Goal: Information Seeking & Learning: Learn about a topic

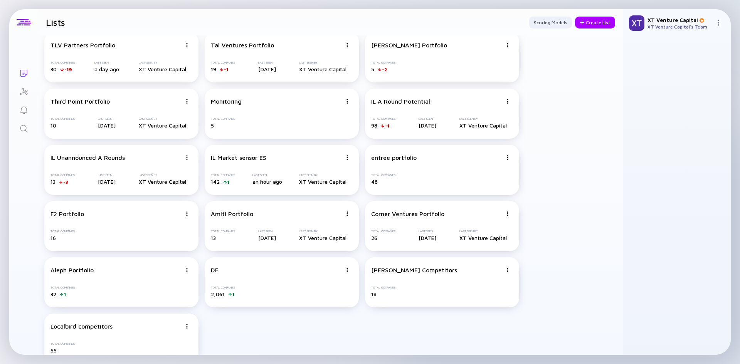
scroll to position [24, 0]
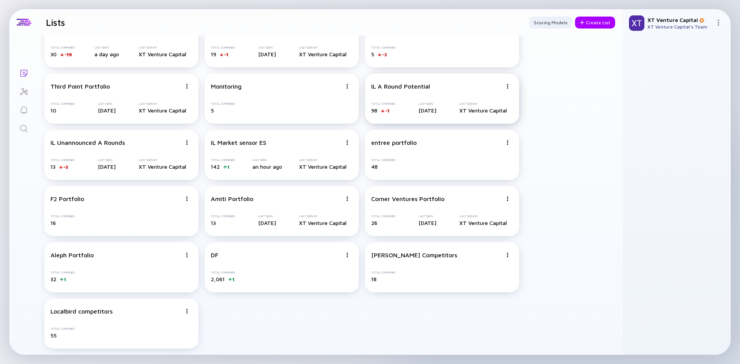
click at [400, 102] on div "Total Companies 98 -1 Last Seen [DATE] Last Seen By XT Venture Capital" at bounding box center [442, 108] width 142 height 12
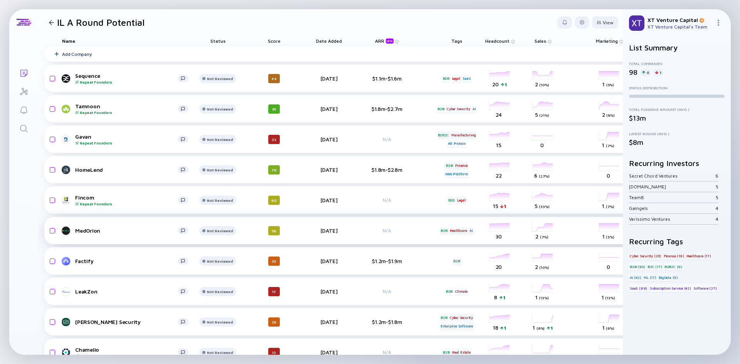
drag, startPoint x: 84, startPoint y: 234, endPoint x: 159, endPoint y: 226, distance: 74.8
click at [160, 228] on div "MedOrion" at bounding box center [126, 231] width 103 height 7
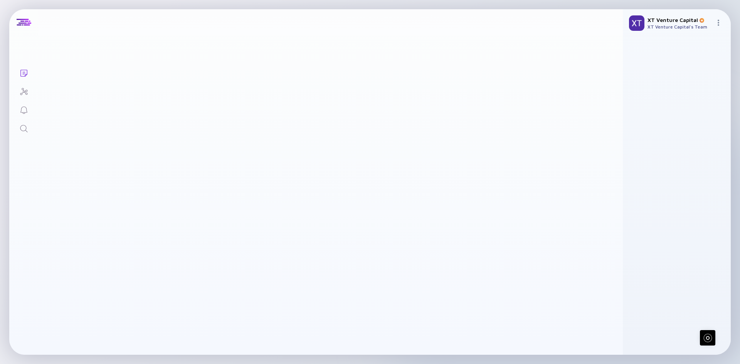
scroll to position [231, 0]
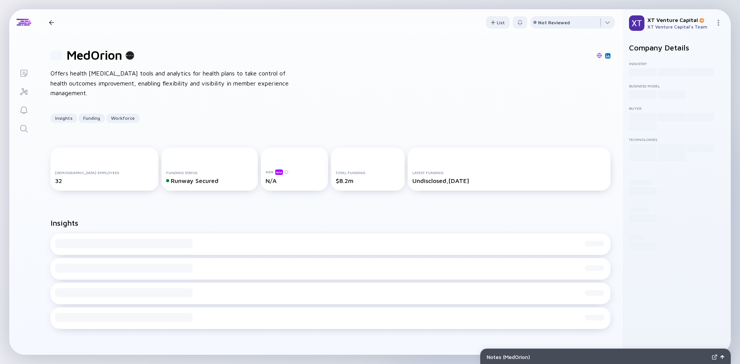
click at [51, 22] on div at bounding box center [51, 22] width 5 height 5
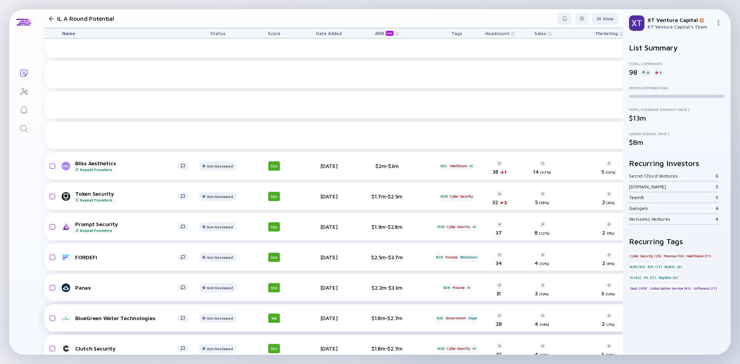
scroll to position [617, 0]
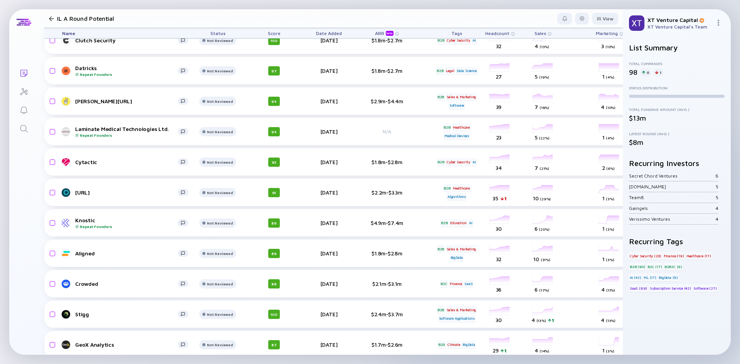
drag, startPoint x: 86, startPoint y: 218, endPoint x: 264, endPoint y: 15, distance: 269.5
click at [257, 15] on header "IL A Round Potential View" at bounding box center [330, 18] width 585 height 19
click at [581, 22] on div at bounding box center [582, 19] width 14 height 12
click at [546, 81] on div "Edit Filter" at bounding box center [559, 80] width 48 height 15
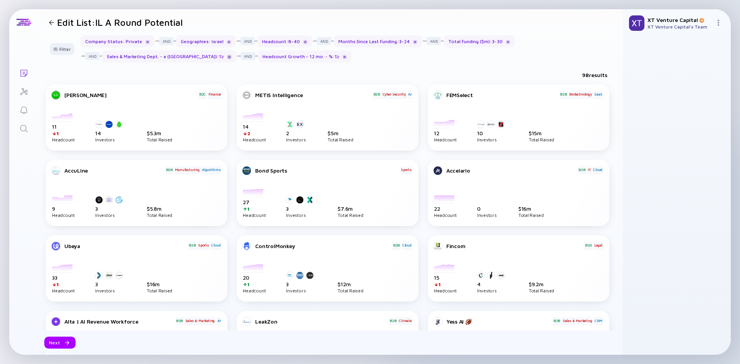
click at [227, 56] on div at bounding box center [229, 57] width 5 height 5
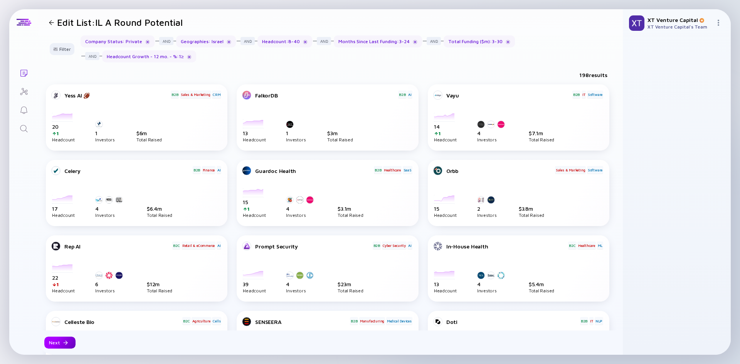
click at [70, 342] on div "Next" at bounding box center [59, 343] width 31 height 12
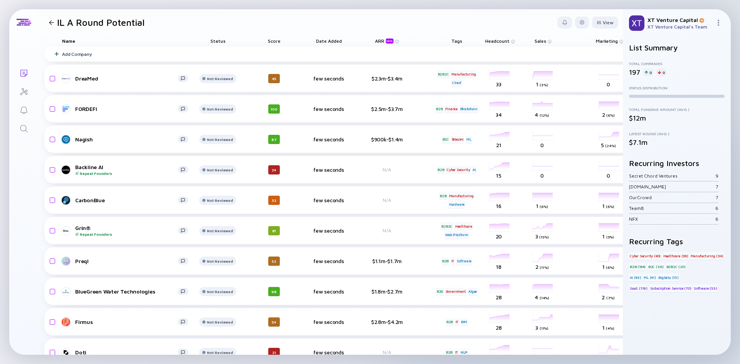
click at [276, 46] on div "Score" at bounding box center [274, 40] width 43 height 11
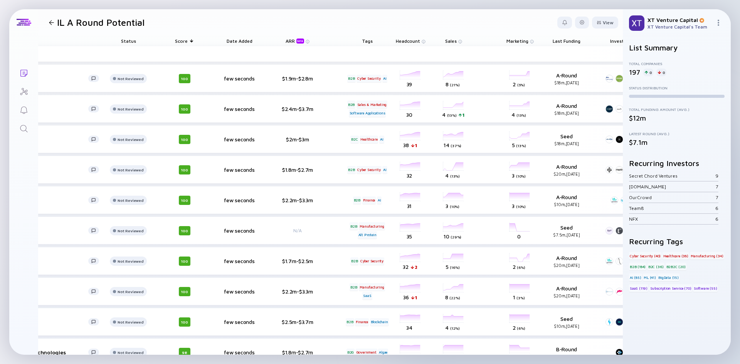
scroll to position [0, 147]
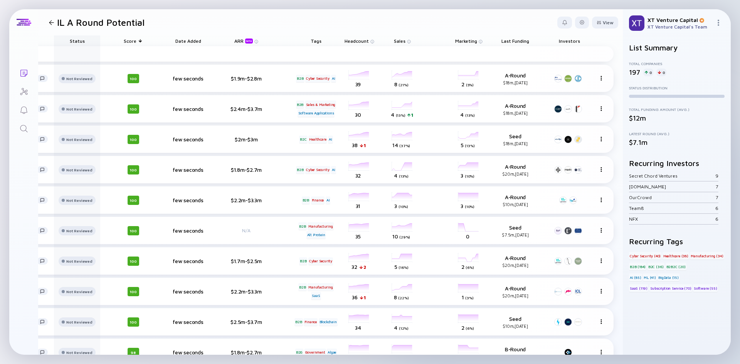
drag, startPoint x: 516, startPoint y: 40, endPoint x: 104, endPoint y: 40, distance: 411.9
click at [104, 40] on div "Name Status Score Date Added ARR beta Tags Headcount Sales Marketing Last Fundi…" at bounding box center [259, 40] width 710 height 11
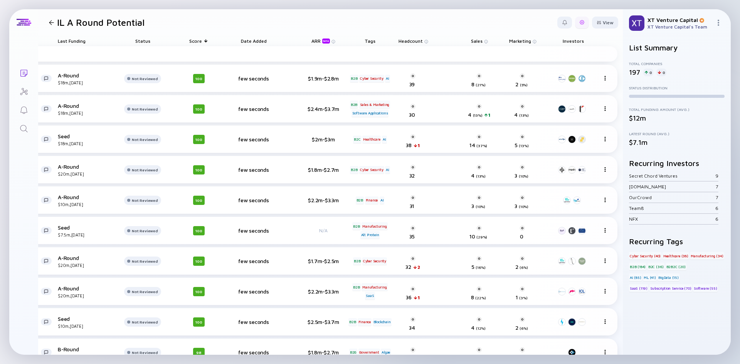
scroll to position [0, 131]
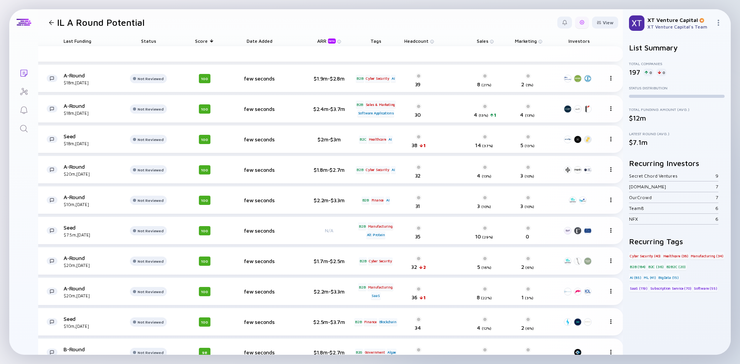
click at [580, 23] on div at bounding box center [582, 22] width 5 height 5
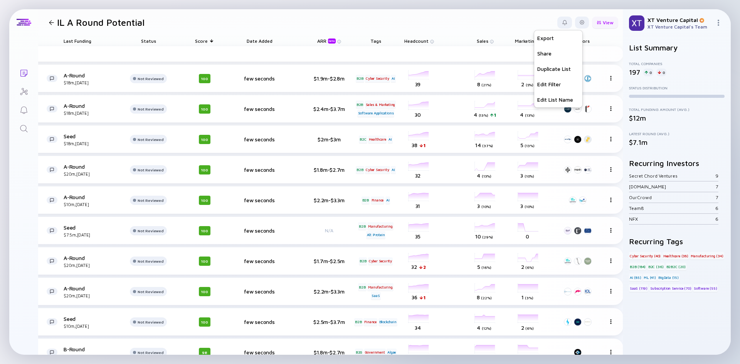
click at [597, 23] on div at bounding box center [599, 22] width 5 height 4
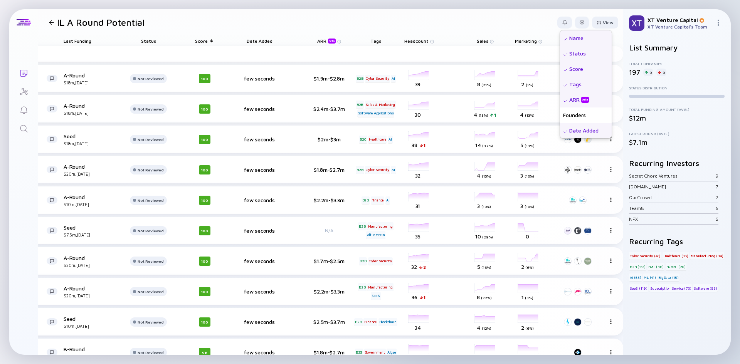
click at [562, 52] on div "Status" at bounding box center [586, 53] width 52 height 15
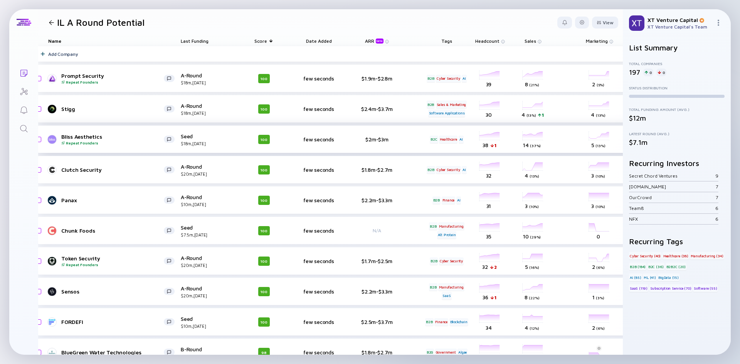
scroll to position [0, 0]
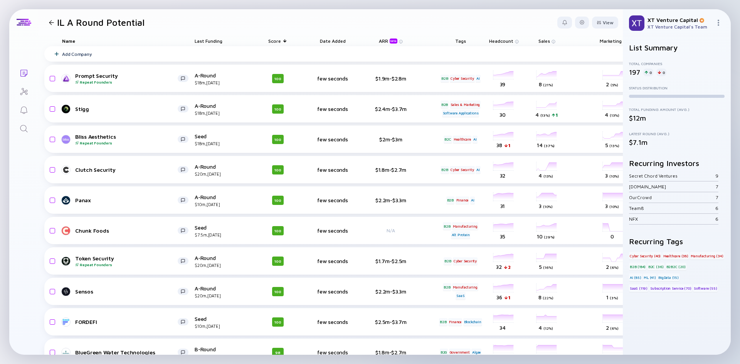
click at [199, 43] on span "Last Funding" at bounding box center [209, 41] width 28 height 6
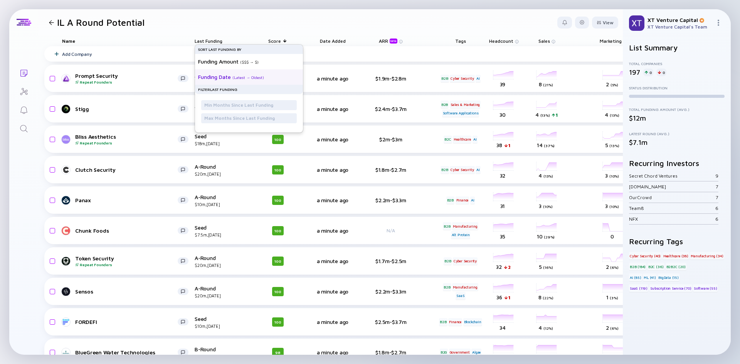
click at [205, 75] on div "Funding Date" at bounding box center [214, 77] width 33 height 7
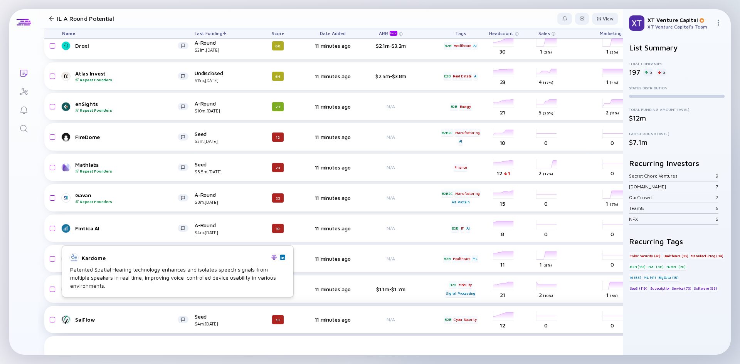
scroll to position [2121, 0]
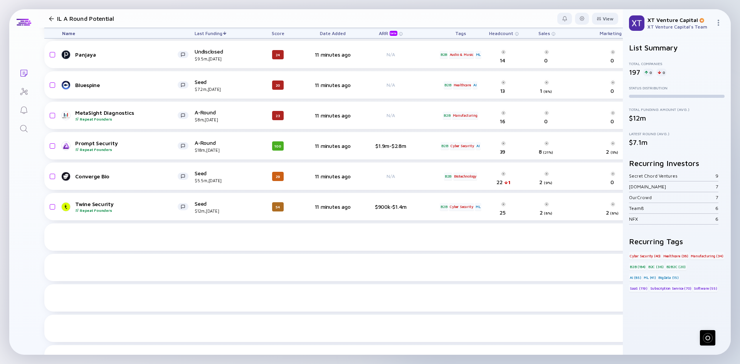
drag, startPoint x: 288, startPoint y: 355, endPoint x: 373, endPoint y: 351, distance: 85.3
click at [383, 356] on div "Updating List... Lists IL A Round Potential View Name Last Funding Score Date A…" at bounding box center [370, 182] width 740 height 364
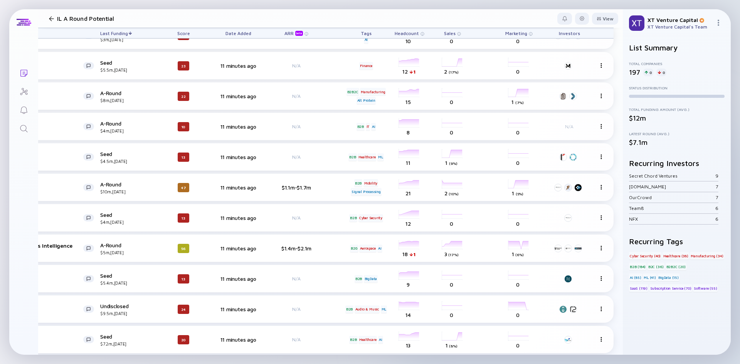
scroll to position [2206, 0]
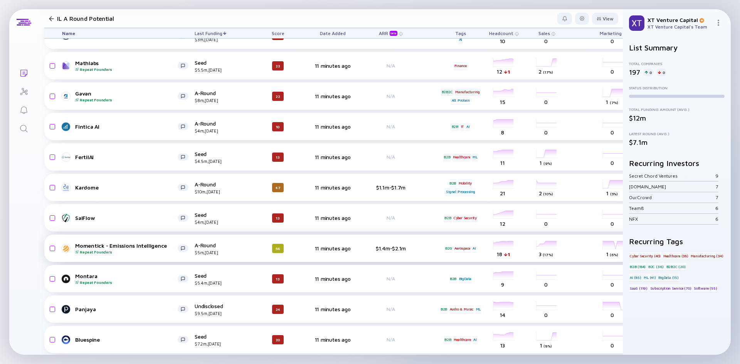
drag, startPoint x: 117, startPoint y: 232, endPoint x: 111, endPoint y: 246, distance: 15.4
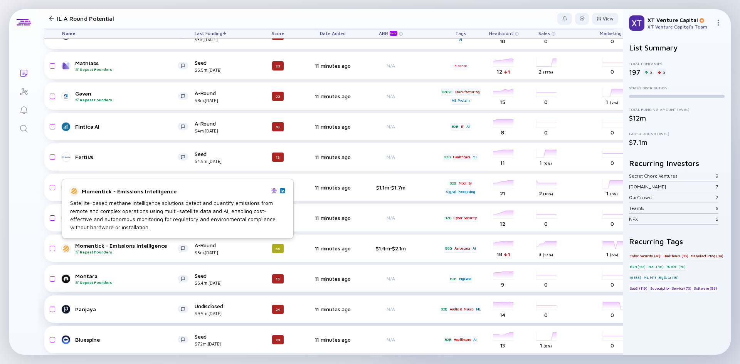
drag, startPoint x: 111, startPoint y: 246, endPoint x: 89, endPoint y: 314, distance: 71.5
click at [89, 314] on div "Panjaya Undisclosed $9.5m, Nov 2024 24 11 minutes ago N/A B2B Audio & Music ML …" at bounding box center [376, 309] width 664 height 27
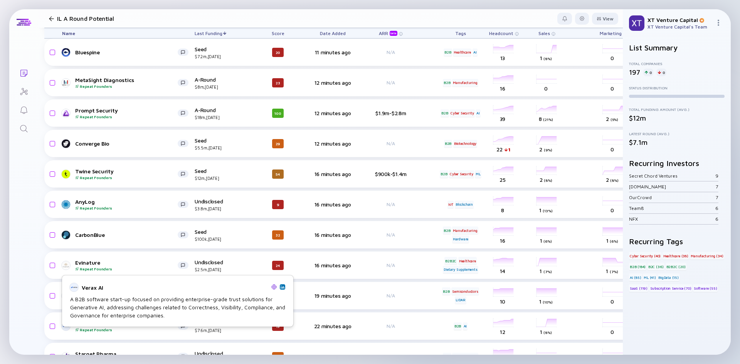
scroll to position [2476, 0]
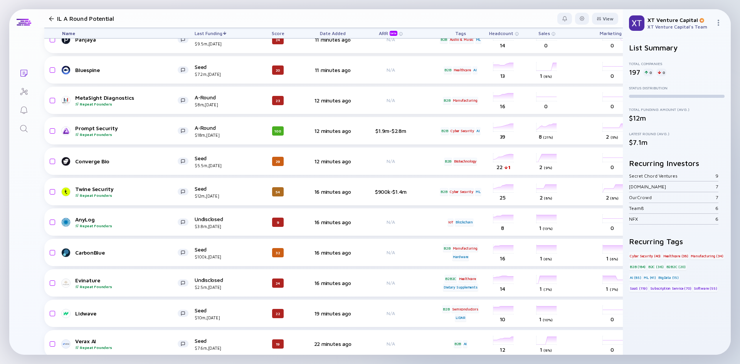
click at [32, 329] on div "Lists IL A Round Potential View Name Last Funding Score Date Added ARR beta Tag…" at bounding box center [370, 182] width 722 height 346
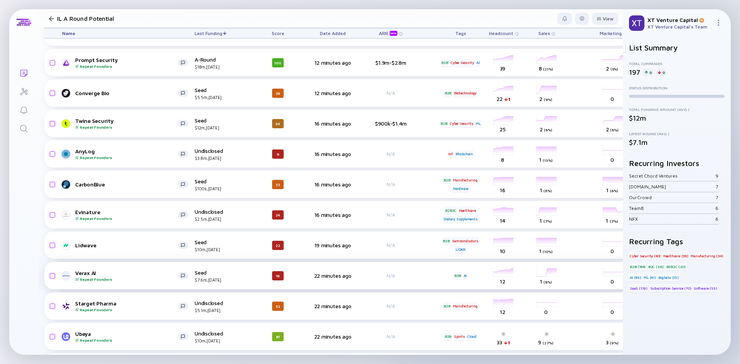
scroll to position [2592, 0]
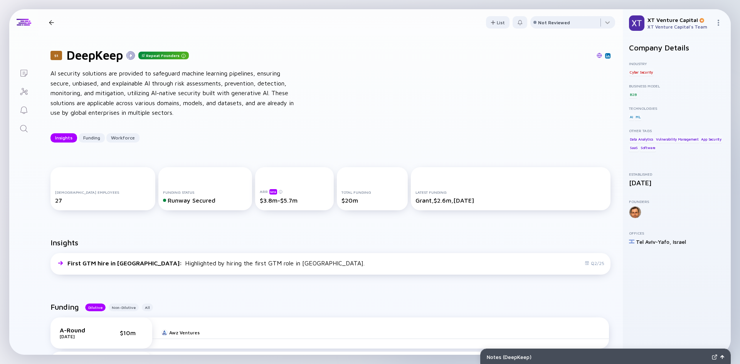
click at [106, 54] on h1 "DeepKeep" at bounding box center [95, 55] width 56 height 15
click at [106, 53] on h1 "DeepKeep" at bounding box center [95, 55] width 56 height 15
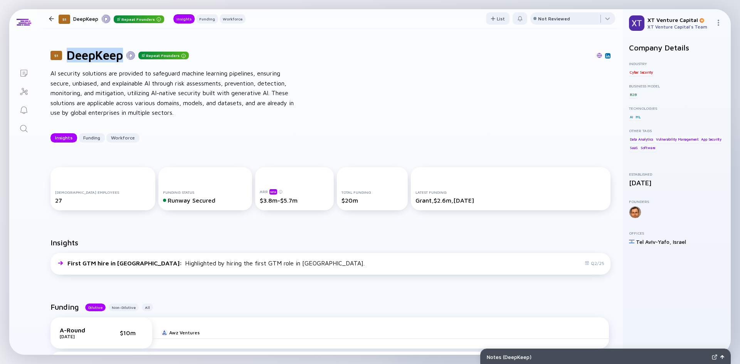
scroll to position [193, 0]
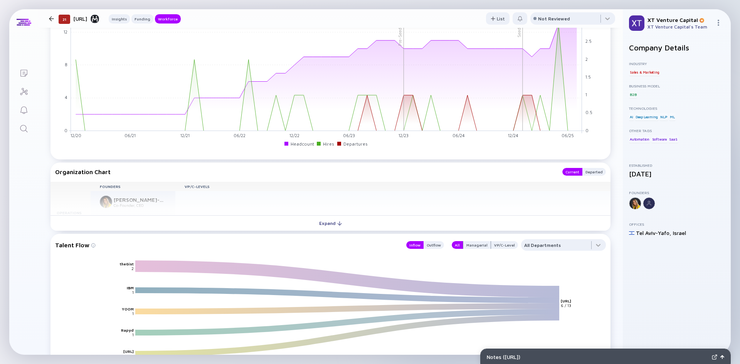
scroll to position [617, 0]
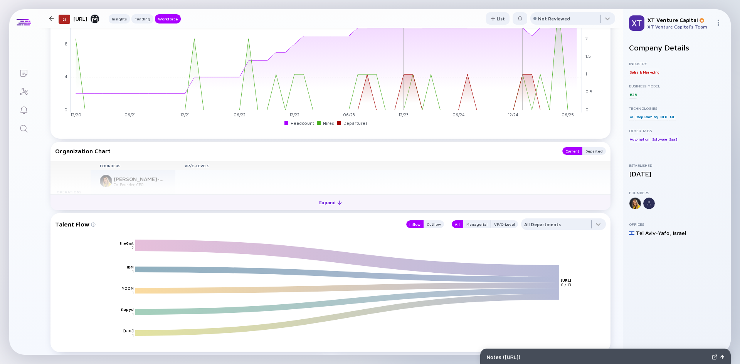
click at [332, 202] on div "Expand" at bounding box center [331, 203] width 32 height 12
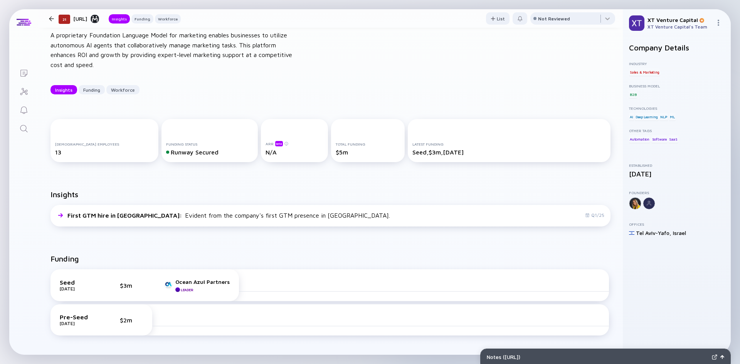
scroll to position [0, 0]
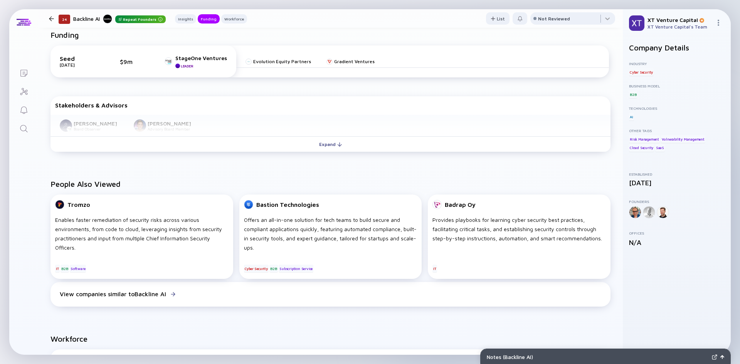
scroll to position [147, 0]
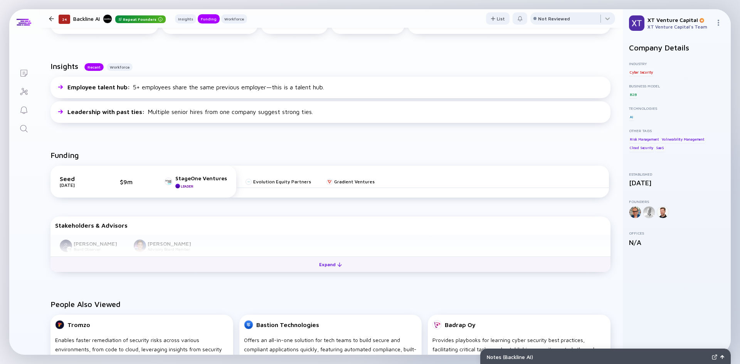
click at [223, 263] on button "Expand" at bounding box center [331, 264] width 560 height 15
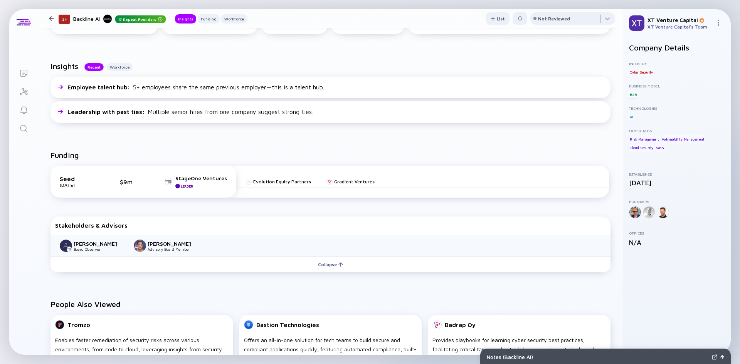
scroll to position [0, 0]
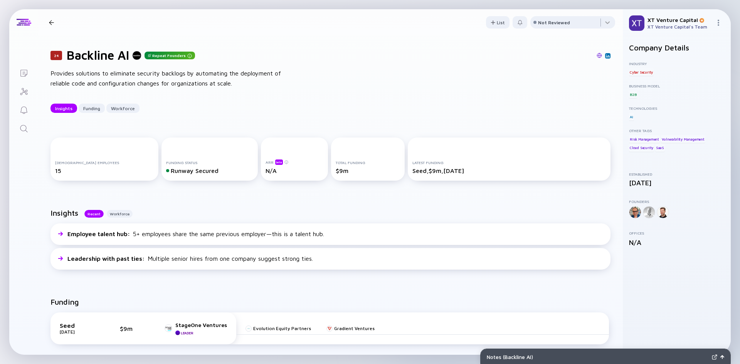
click at [91, 54] on h1 "Backline AI" at bounding box center [98, 55] width 62 height 15
drag, startPoint x: 91, startPoint y: 54, endPoint x: 368, endPoint y: 51, distance: 276.5
click at [128, 53] on h1 "Backline AI" at bounding box center [98, 55] width 62 height 15
click at [209, 106] on div "Insights Funding Workforce" at bounding box center [331, 108] width 560 height 9
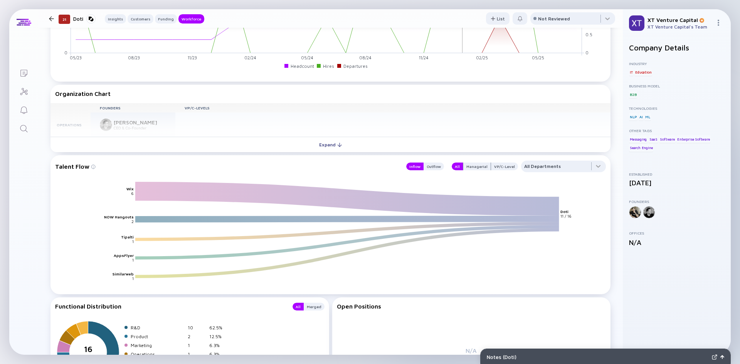
scroll to position [771, 0]
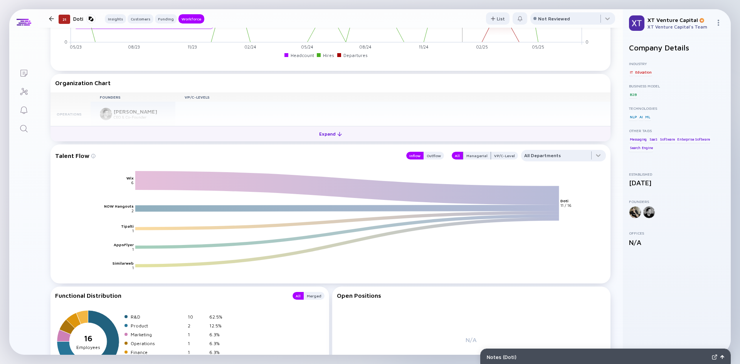
click at [303, 130] on button "Expand" at bounding box center [331, 133] width 560 height 15
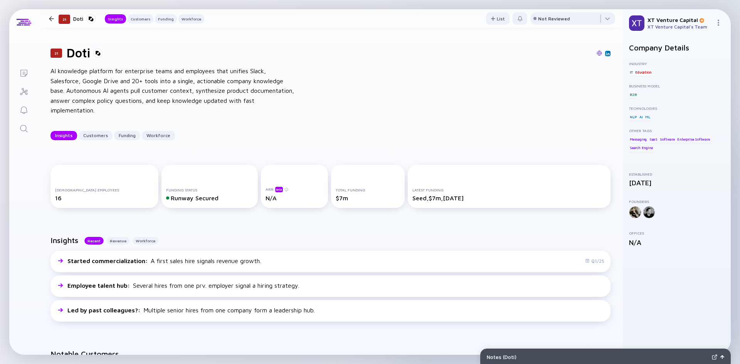
scroll to position [0, 0]
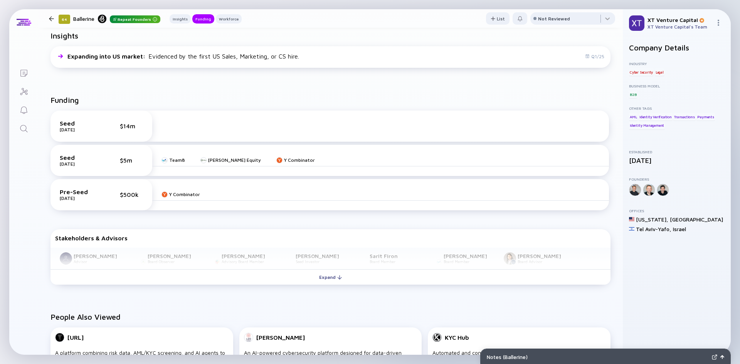
scroll to position [193, 0]
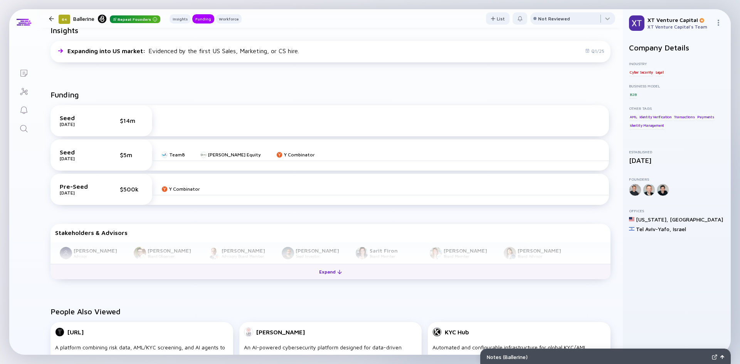
click at [209, 280] on button "Expand" at bounding box center [331, 271] width 560 height 15
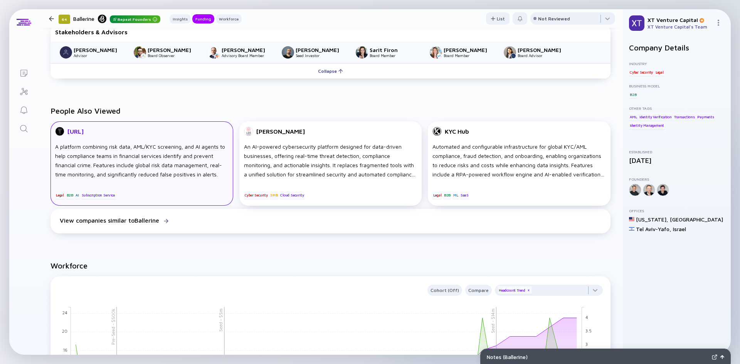
scroll to position [424, 0]
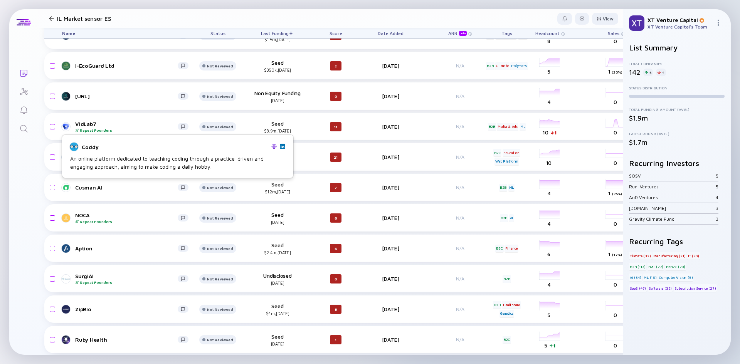
scroll to position [2160, 0]
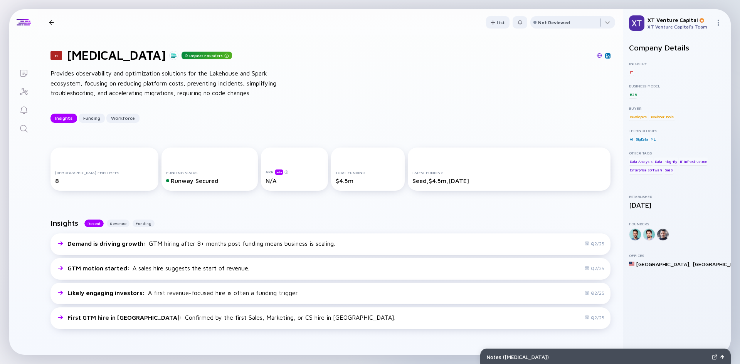
drag, startPoint x: 54, startPoint y: 23, endPoint x: 58, endPoint y: 20, distance: 4.8
click at [54, 22] on div at bounding box center [51, 22] width 11 height 5
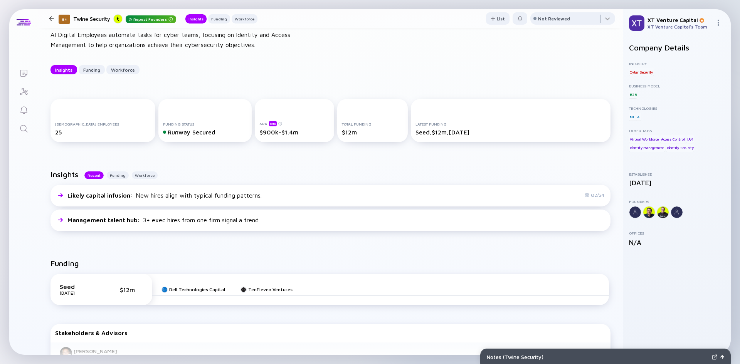
scroll to position [231, 0]
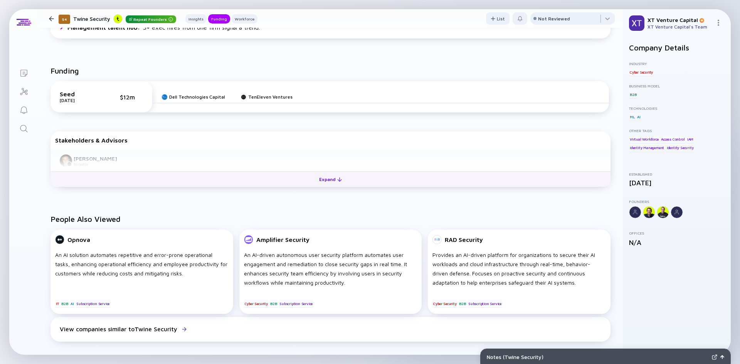
click at [131, 179] on button "Expand" at bounding box center [331, 179] width 560 height 15
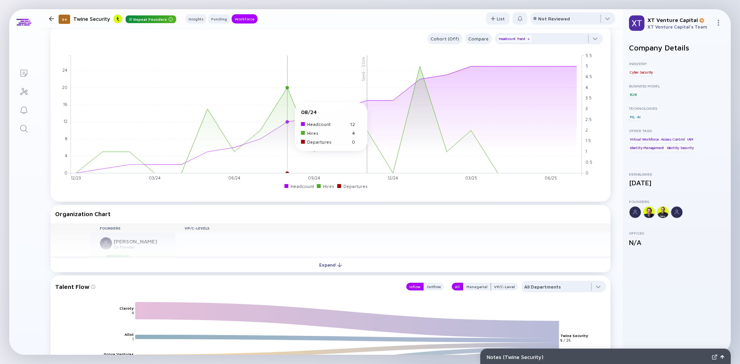
scroll to position [540, 0]
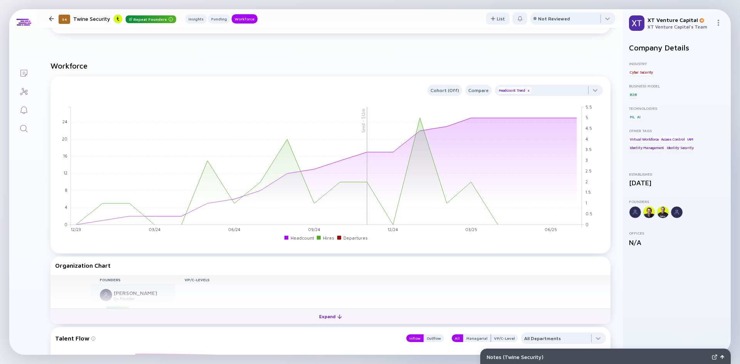
click at [347, 316] on button "Expand" at bounding box center [331, 316] width 560 height 15
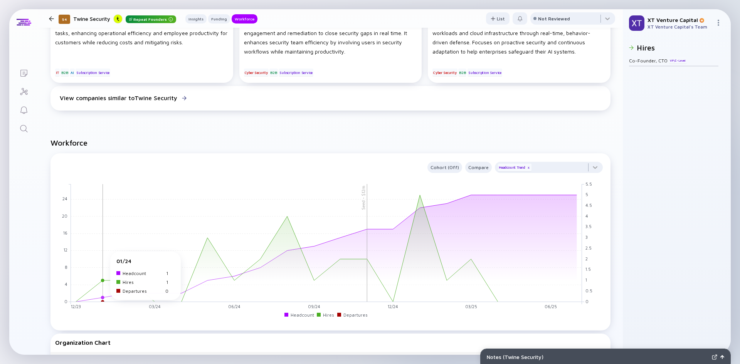
scroll to position [694, 0]
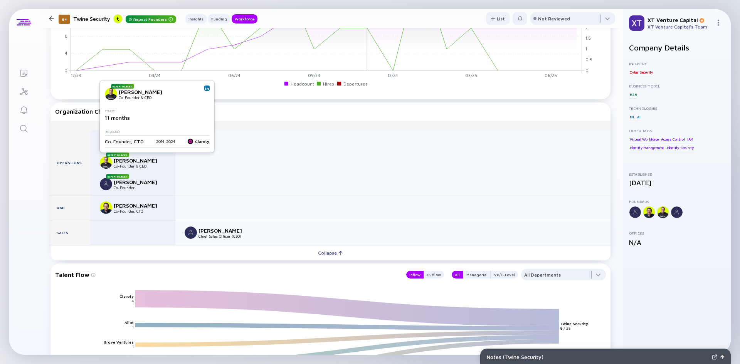
click at [206, 86] on img at bounding box center [207, 88] width 4 height 4
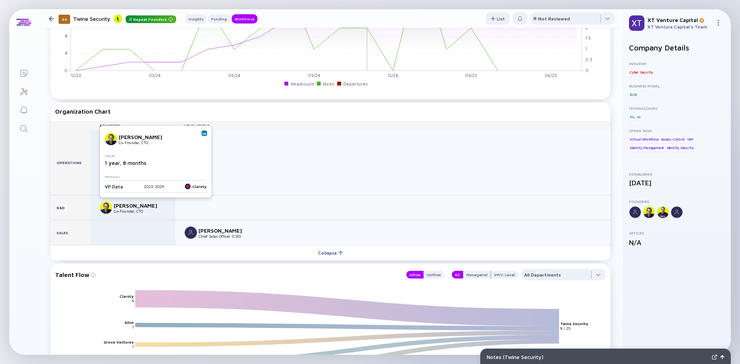
click at [204, 133] on img at bounding box center [204, 134] width 4 height 4
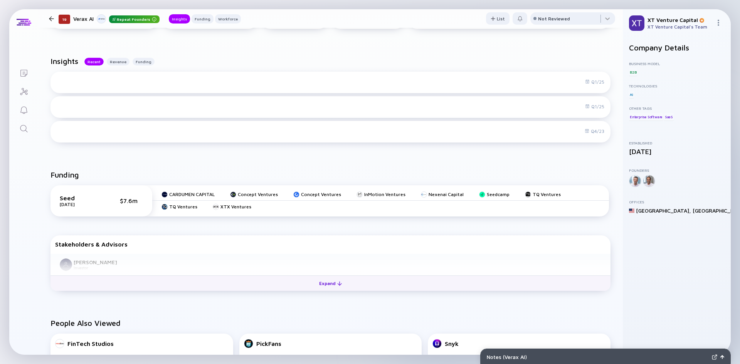
scroll to position [193, 0]
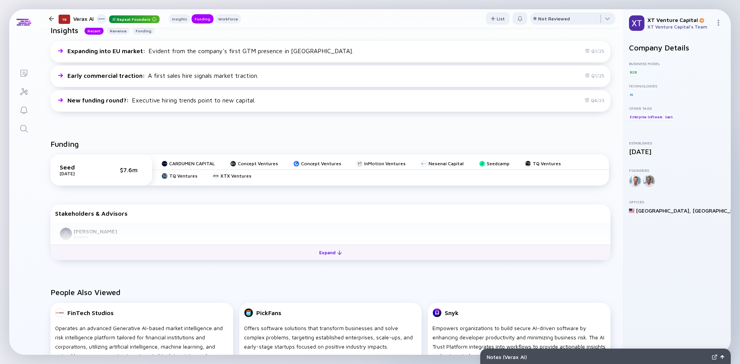
click at [213, 256] on button "Expand" at bounding box center [331, 252] width 560 height 15
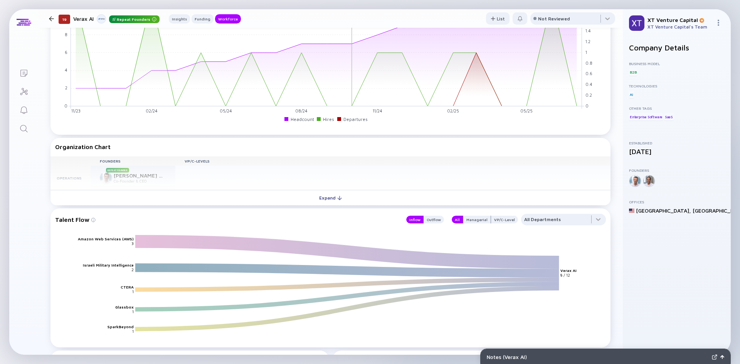
scroll to position [771, 0]
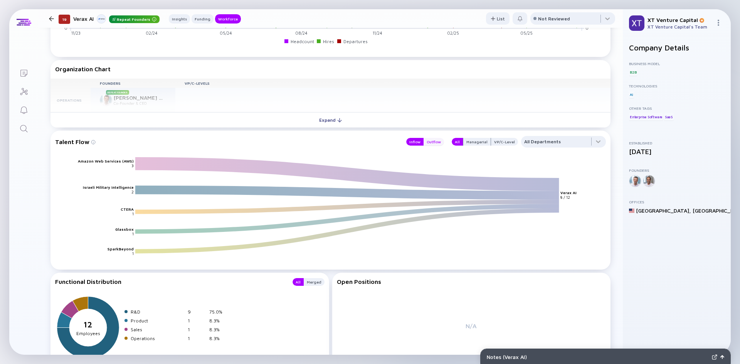
click at [438, 139] on div "Outflow" at bounding box center [434, 142] width 20 height 8
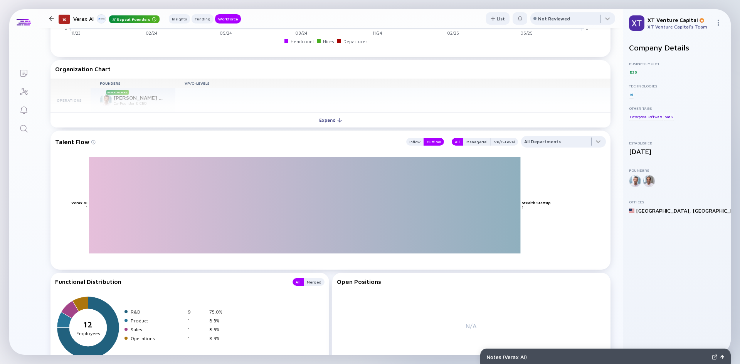
click at [539, 202] on text "Stealth Startup" at bounding box center [537, 203] width 29 height 5
click at [409, 138] on div "Inflow" at bounding box center [414, 142] width 17 height 8
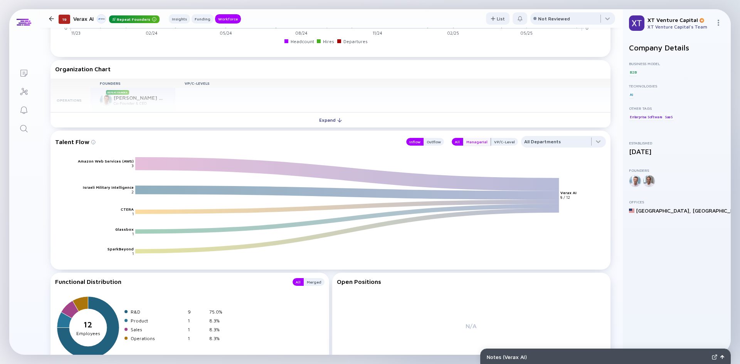
click at [471, 142] on div "Managerial" at bounding box center [477, 142] width 27 height 8
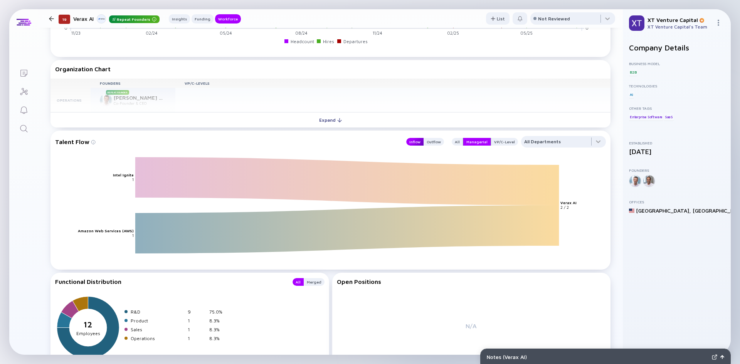
click at [415, 138] on div "Inflow" at bounding box center [414, 142] width 17 height 8
click at [427, 142] on div "Outflow" at bounding box center [434, 142] width 20 height 8
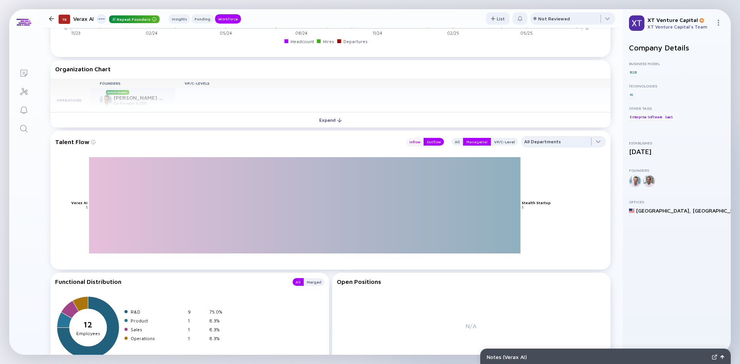
click at [408, 141] on div "Inflow" at bounding box center [414, 142] width 17 height 8
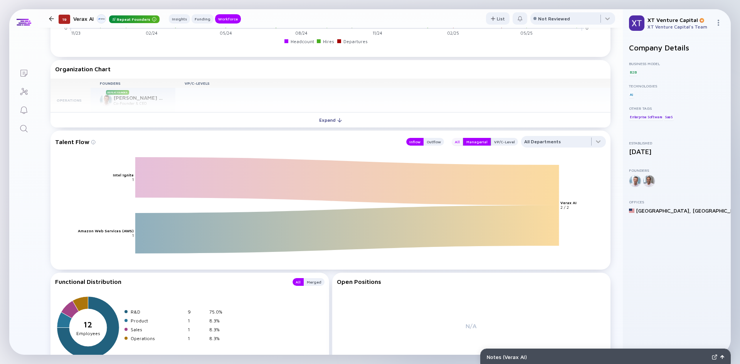
click at [452, 140] on div "All" at bounding box center [457, 142] width 11 height 8
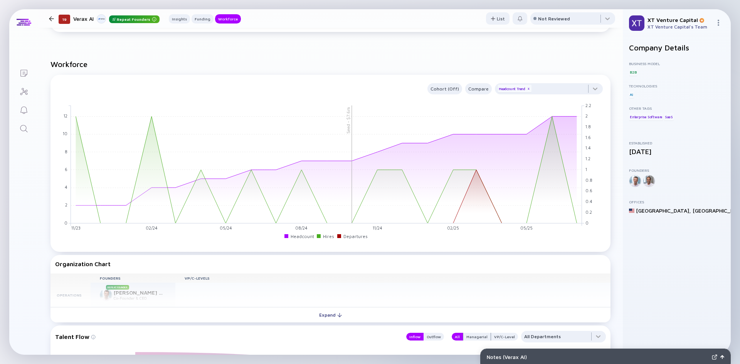
scroll to position [694, 0]
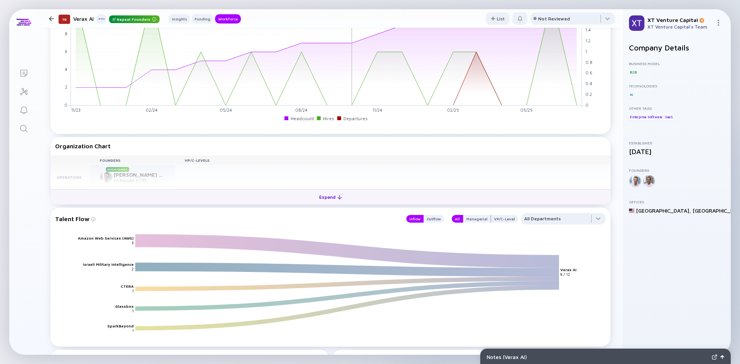
click at [199, 199] on button "Expand" at bounding box center [331, 196] width 560 height 15
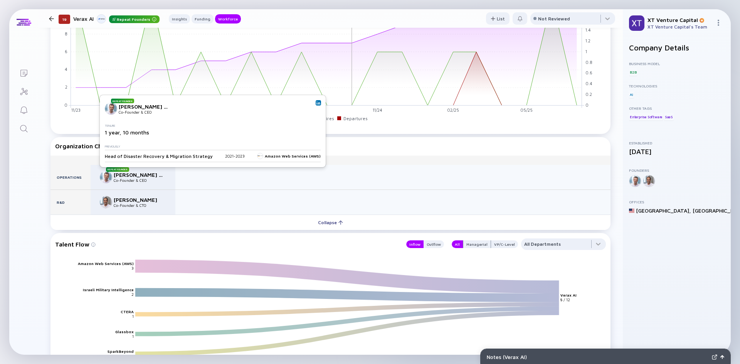
click at [110, 108] on img at bounding box center [111, 109] width 12 height 12
click at [317, 104] on img at bounding box center [319, 103] width 4 height 4
